Goal: Information Seeking & Learning: Learn about a topic

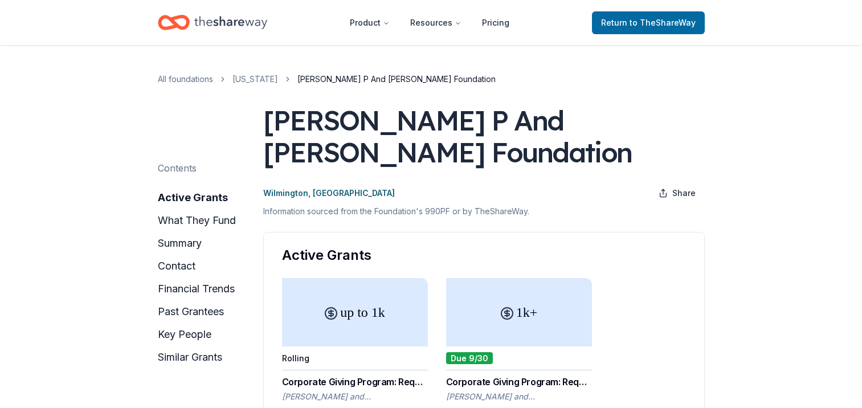
scroll to position [200, 0]
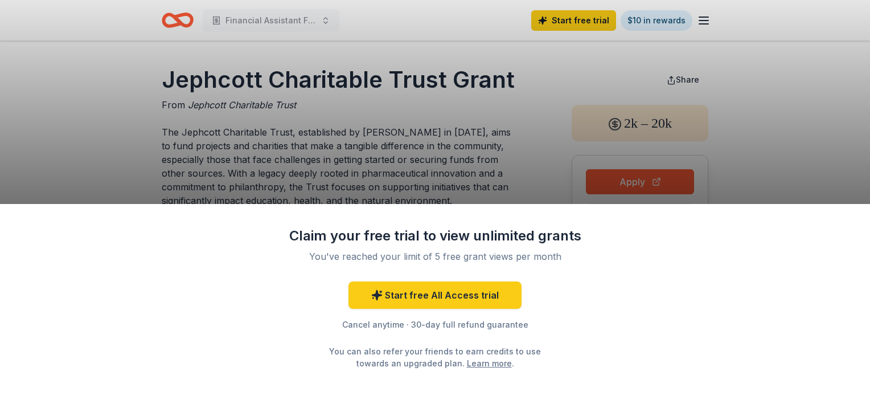
drag, startPoint x: 161, startPoint y: 79, endPoint x: 327, endPoint y: 85, distance: 167.0
click at [327, 85] on div "Claim your free trial to view unlimited grants You've reached your limit of 5 f…" at bounding box center [435, 204] width 870 height 408
click at [298, 108] on div "Claim your free trial to view unlimited grants You've reached your limit of 5 f…" at bounding box center [435, 204] width 870 height 408
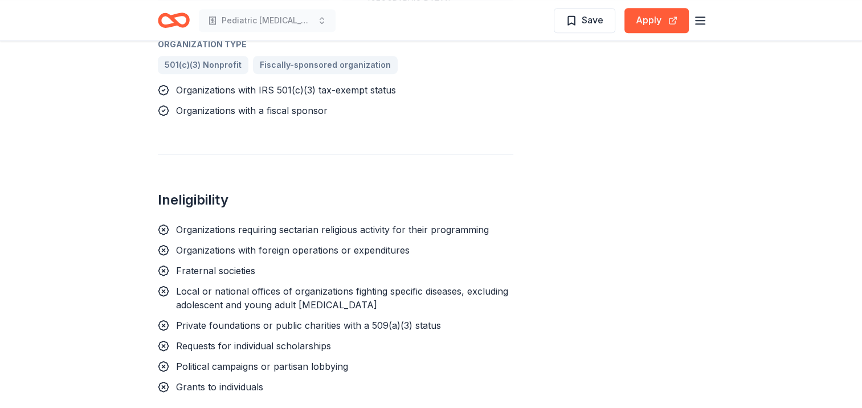
scroll to position [854, 0]
click at [642, 32] on button "Apply" at bounding box center [656, 20] width 64 height 25
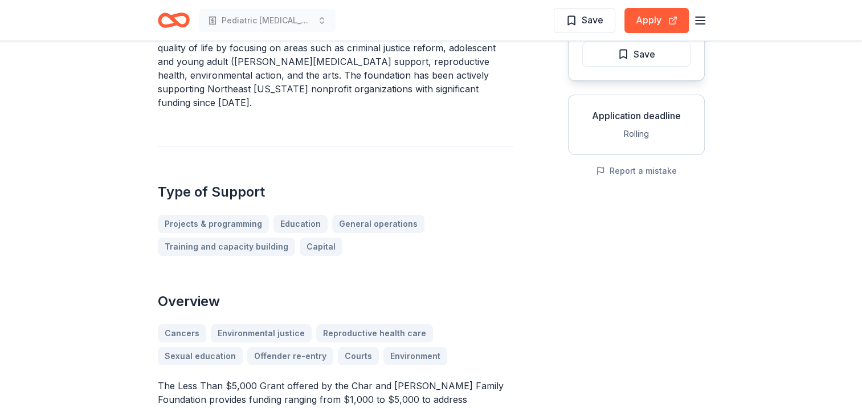
scroll to position [0, 0]
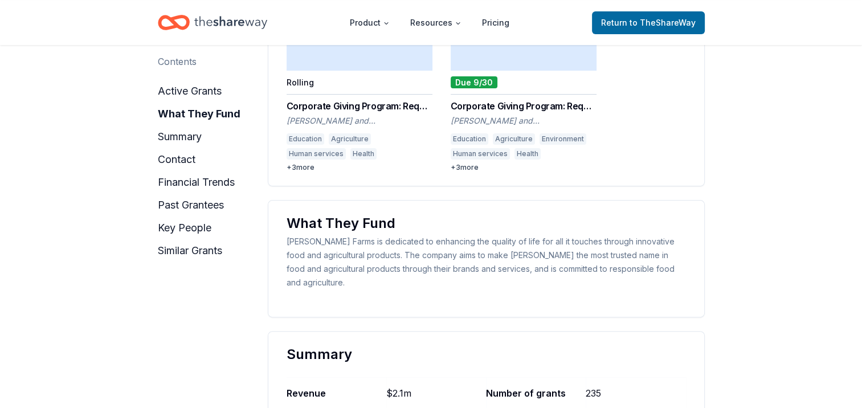
scroll to position [297, 0]
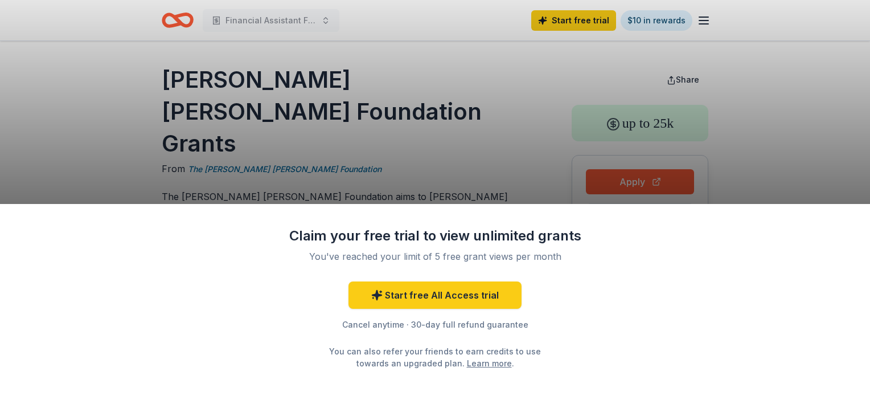
drag, startPoint x: 187, startPoint y: 134, endPoint x: 339, endPoint y: 134, distance: 152.1
click at [339, 134] on div "Claim your free trial to view unlimited grants You've reached your limit of 5 f…" at bounding box center [435, 204] width 870 height 408
drag, startPoint x: 166, startPoint y: 89, endPoint x: 326, endPoint y: 91, distance: 160.1
click at [326, 91] on div "Claim your free trial to view unlimited grants You've reached your limit of 5 f…" at bounding box center [435, 204] width 870 height 408
